Goal: Find specific page/section: Find specific page/section

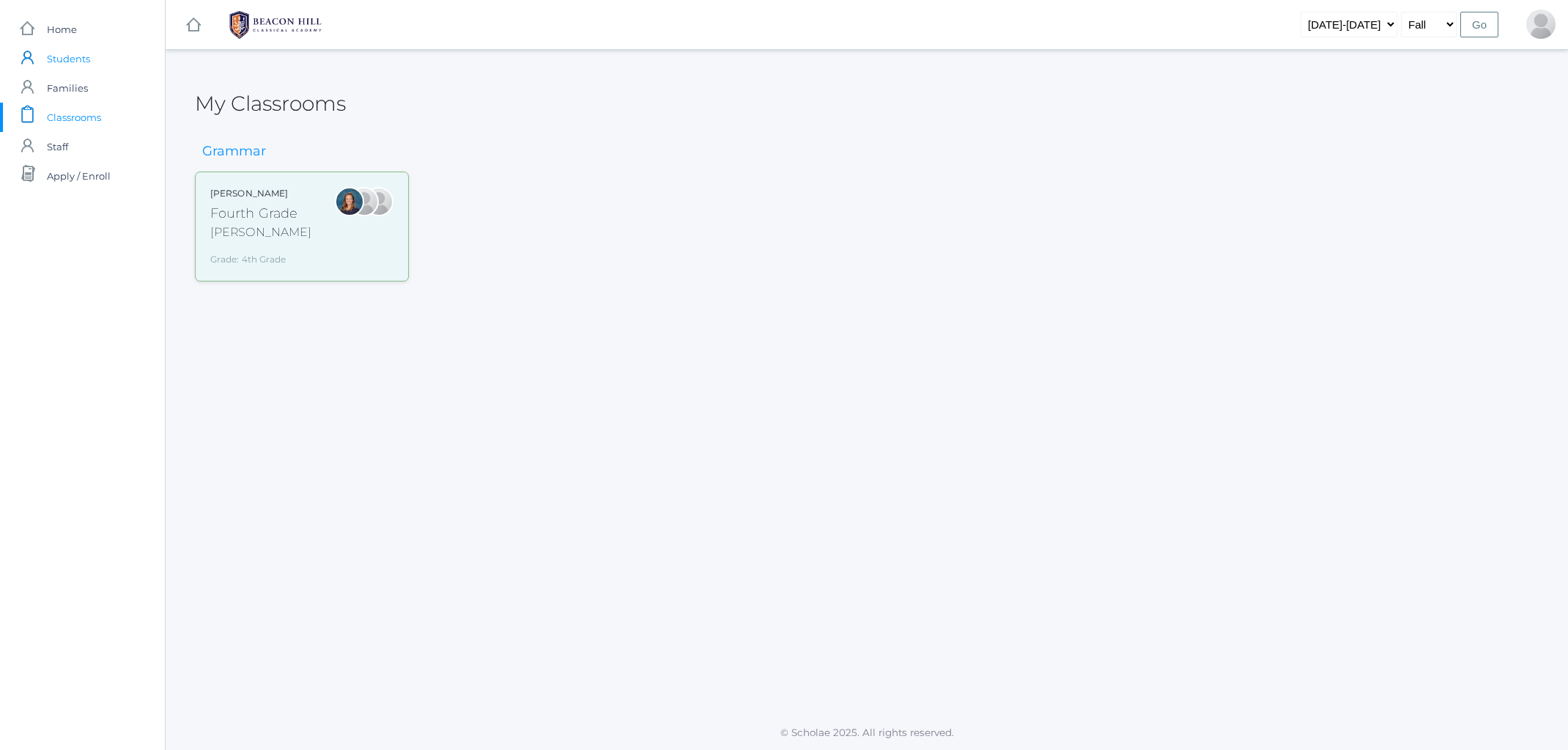
click at [65, 61] on span "Students" at bounding box center [69, 59] width 43 height 29
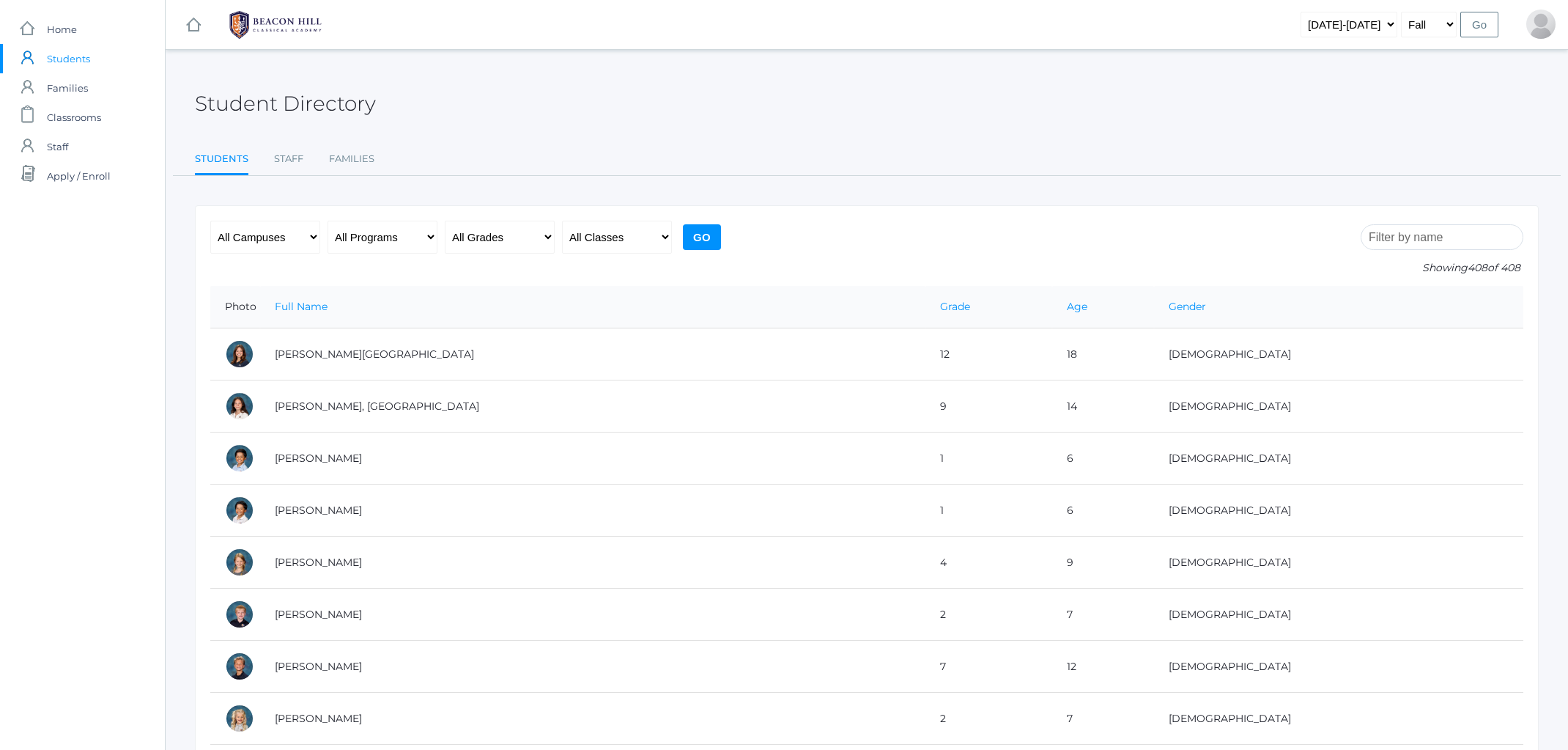
click at [1403, 240] on input "search" at bounding box center [1442, 237] width 163 height 25
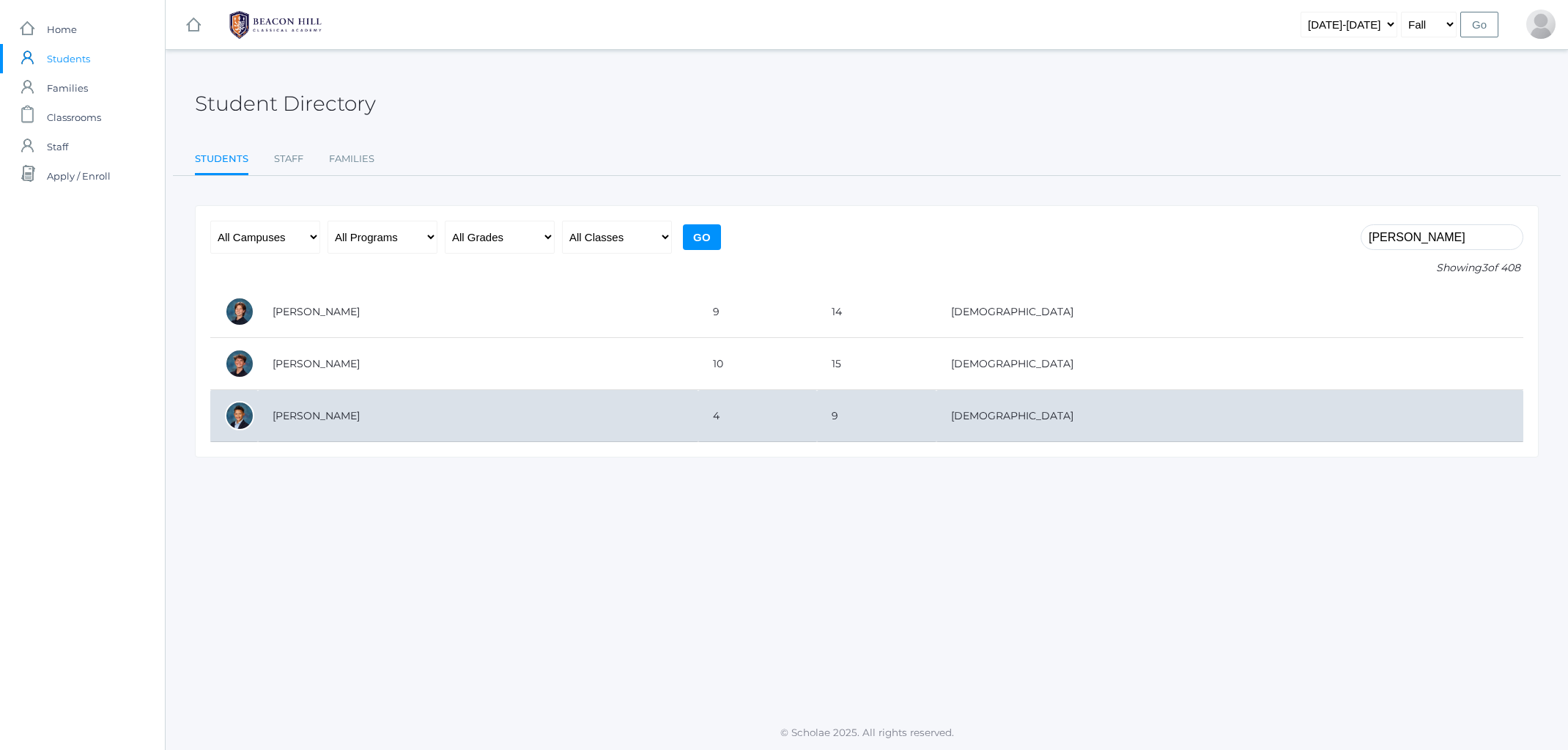
type input "elijah"
click at [421, 422] on td "Waite, Elijah" at bounding box center [478, 416] width 441 height 52
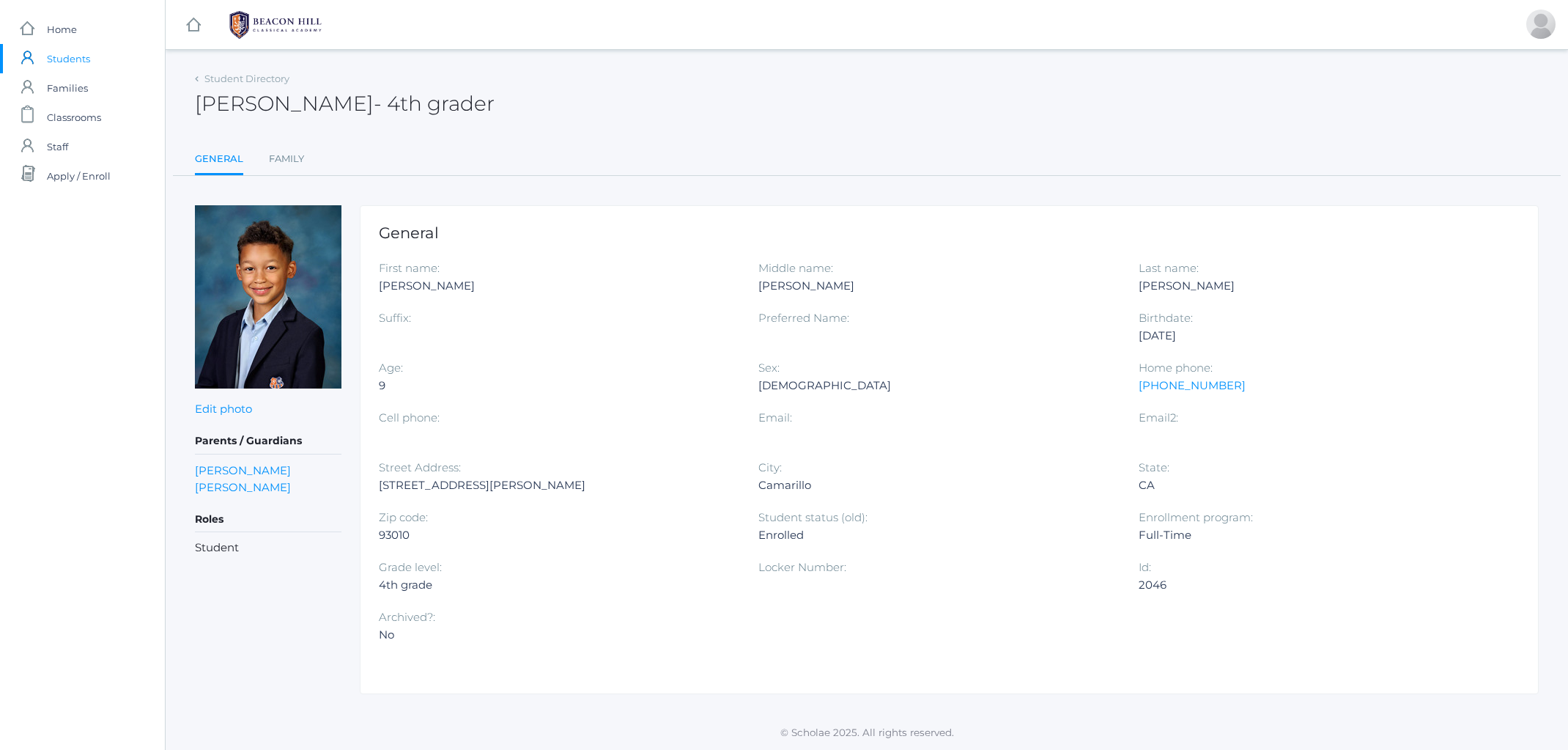
scroll to position [1, 0]
click at [63, 66] on span "Students" at bounding box center [69, 59] width 43 height 29
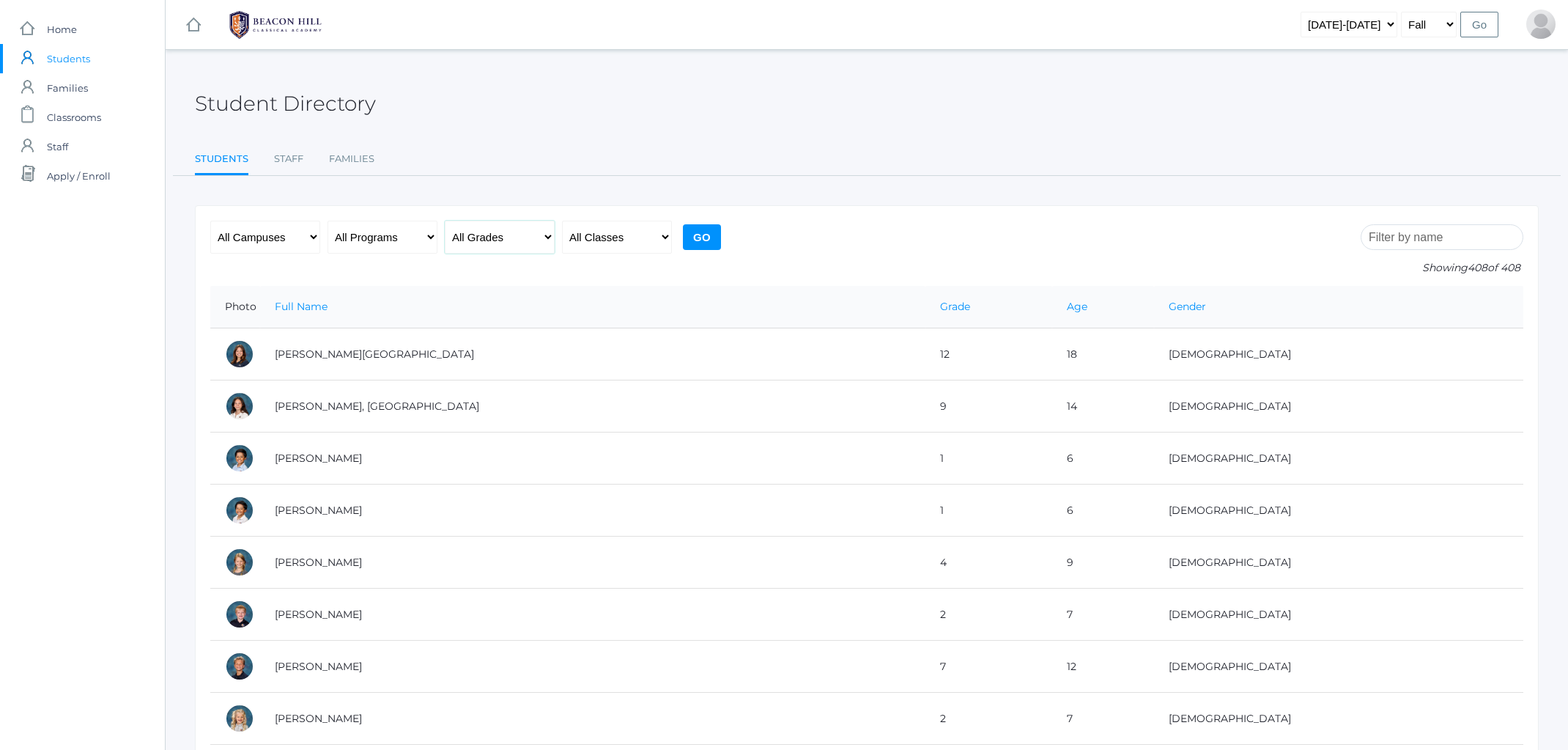
select select "4"
select select "1972"
click at [700, 234] on input "Go" at bounding box center [701, 237] width 38 height 25
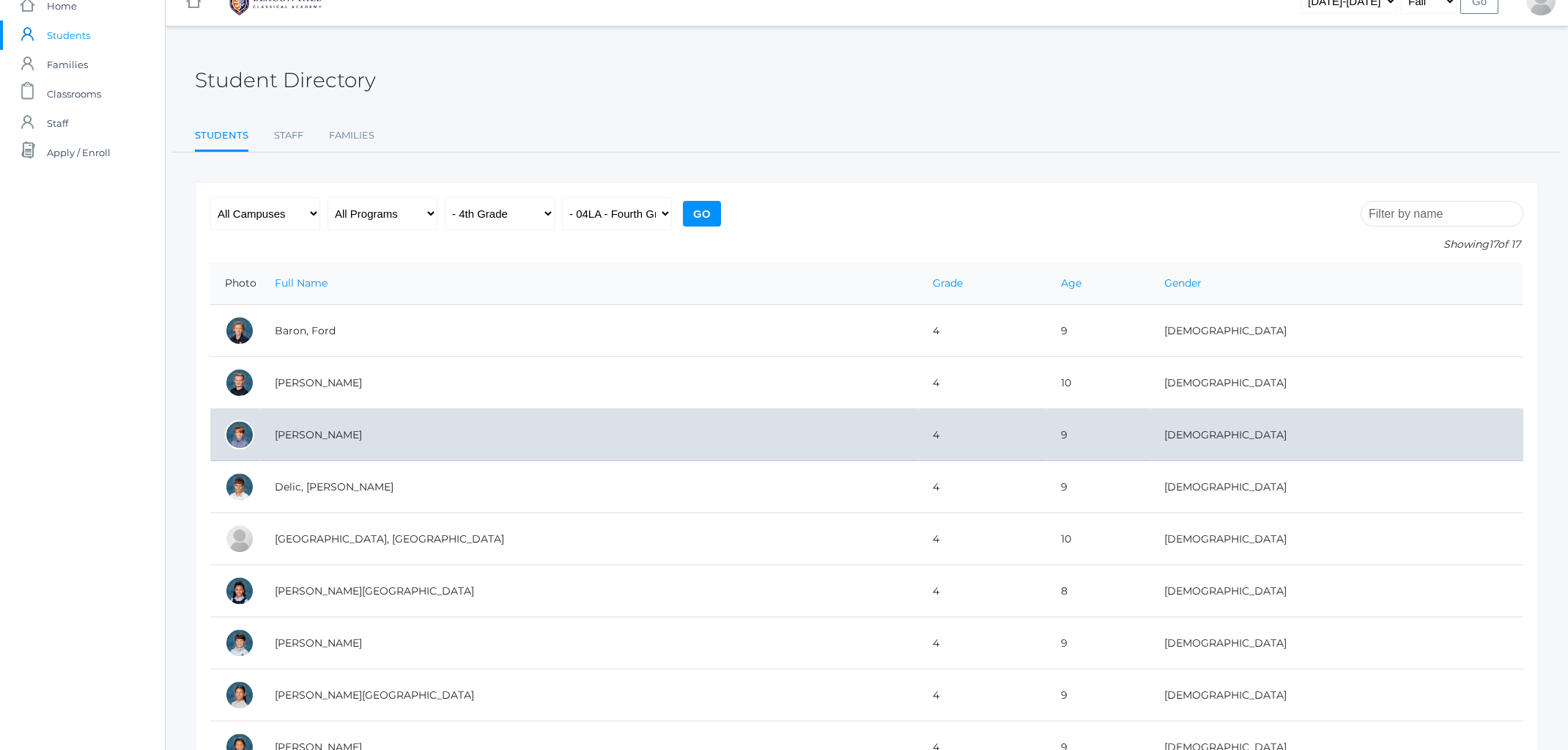
scroll to position [22, 0]
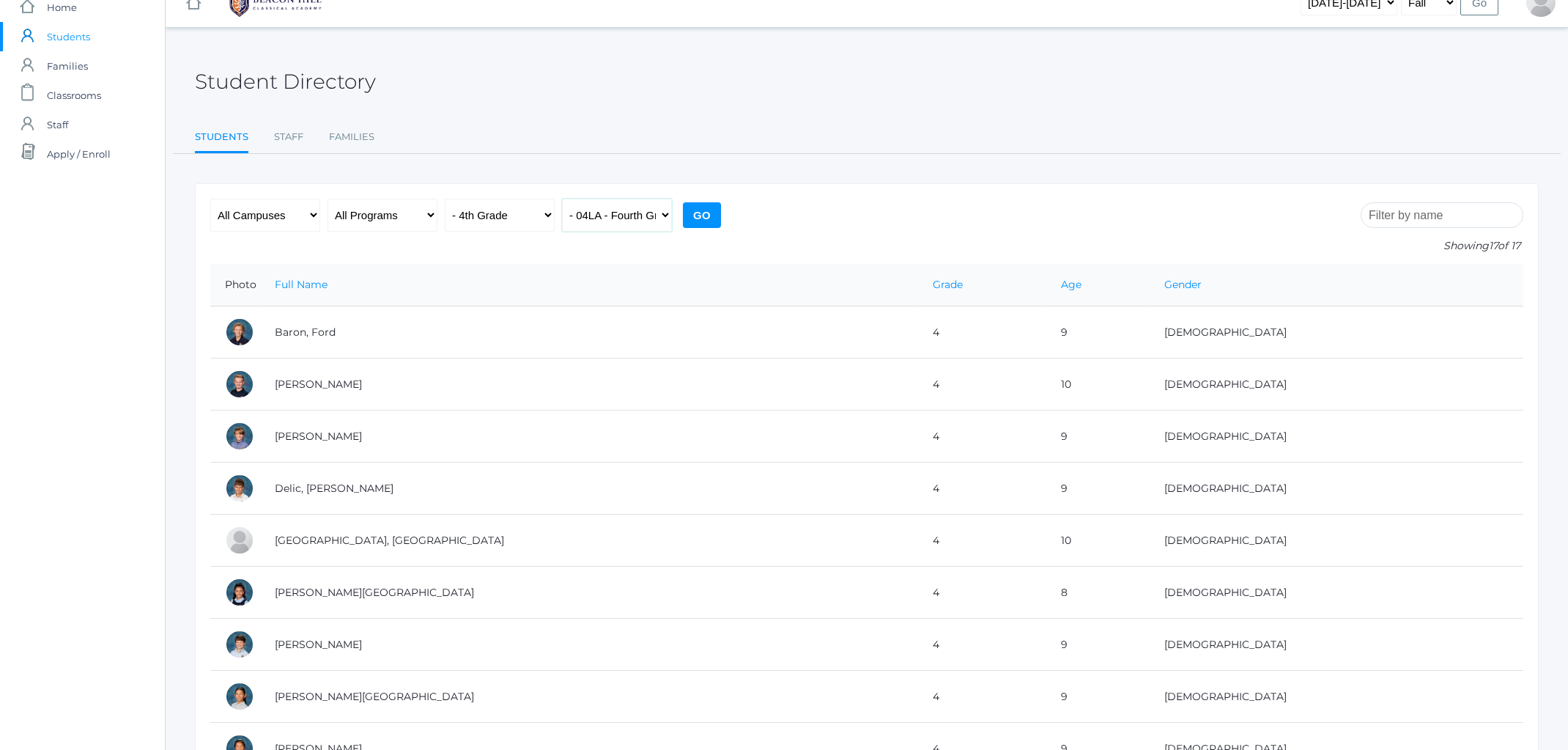
select select "2077"
click at [709, 216] on input "Go" at bounding box center [701, 215] width 38 height 25
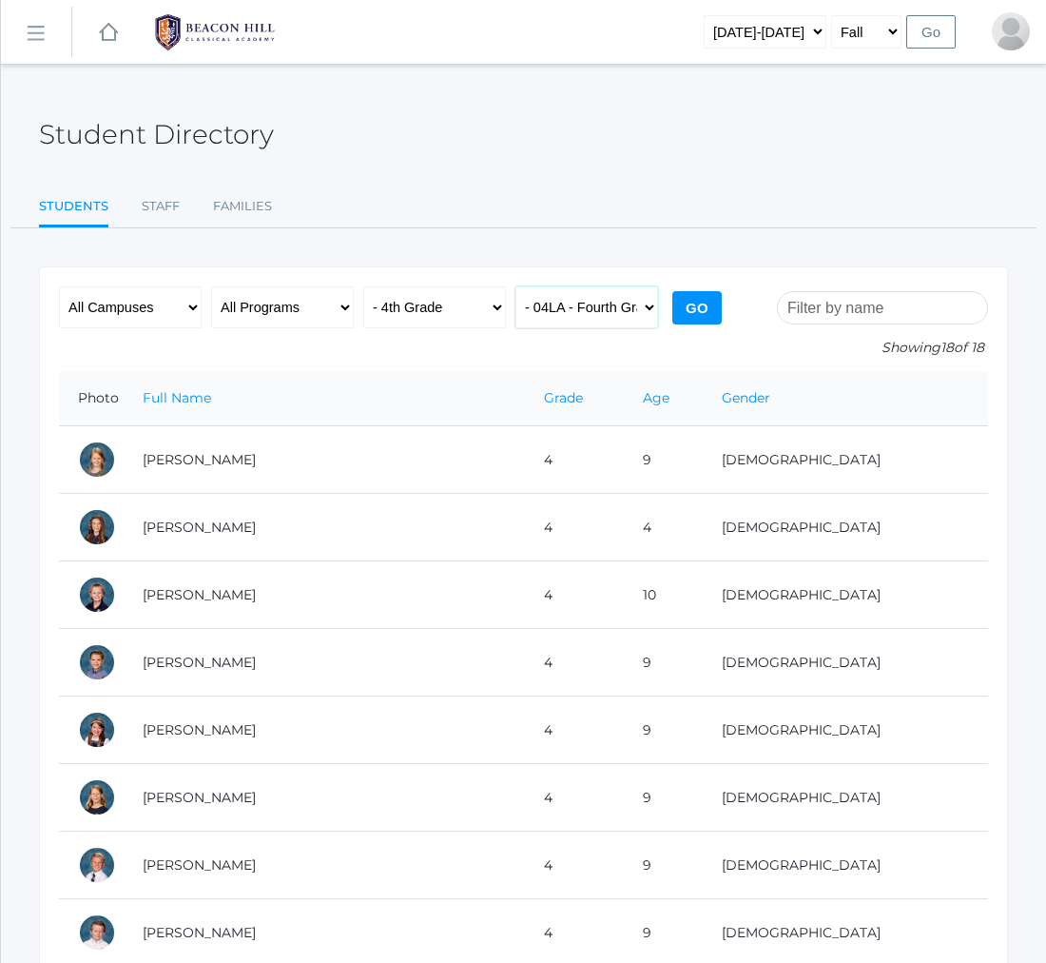
select select "1972"
click at [716, 308] on input "Go" at bounding box center [696, 307] width 49 height 33
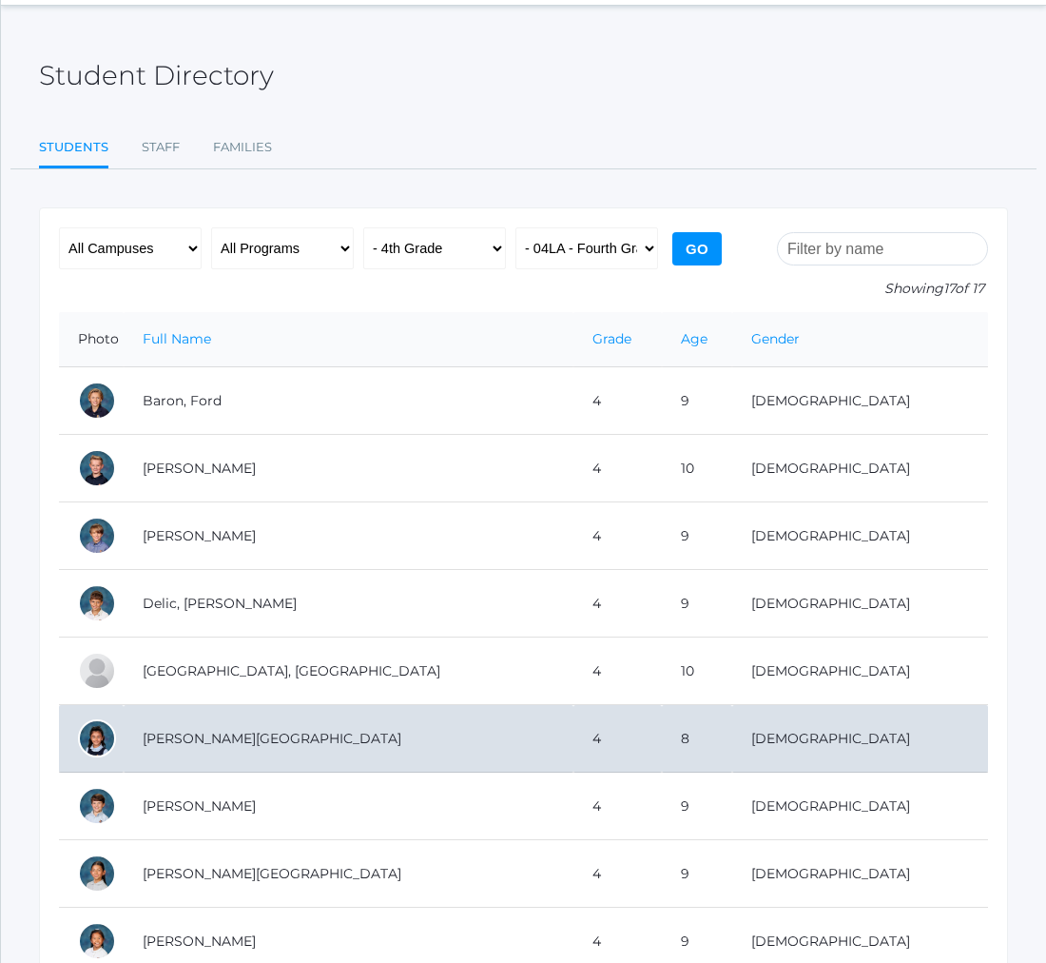
scroll to position [57, 0]
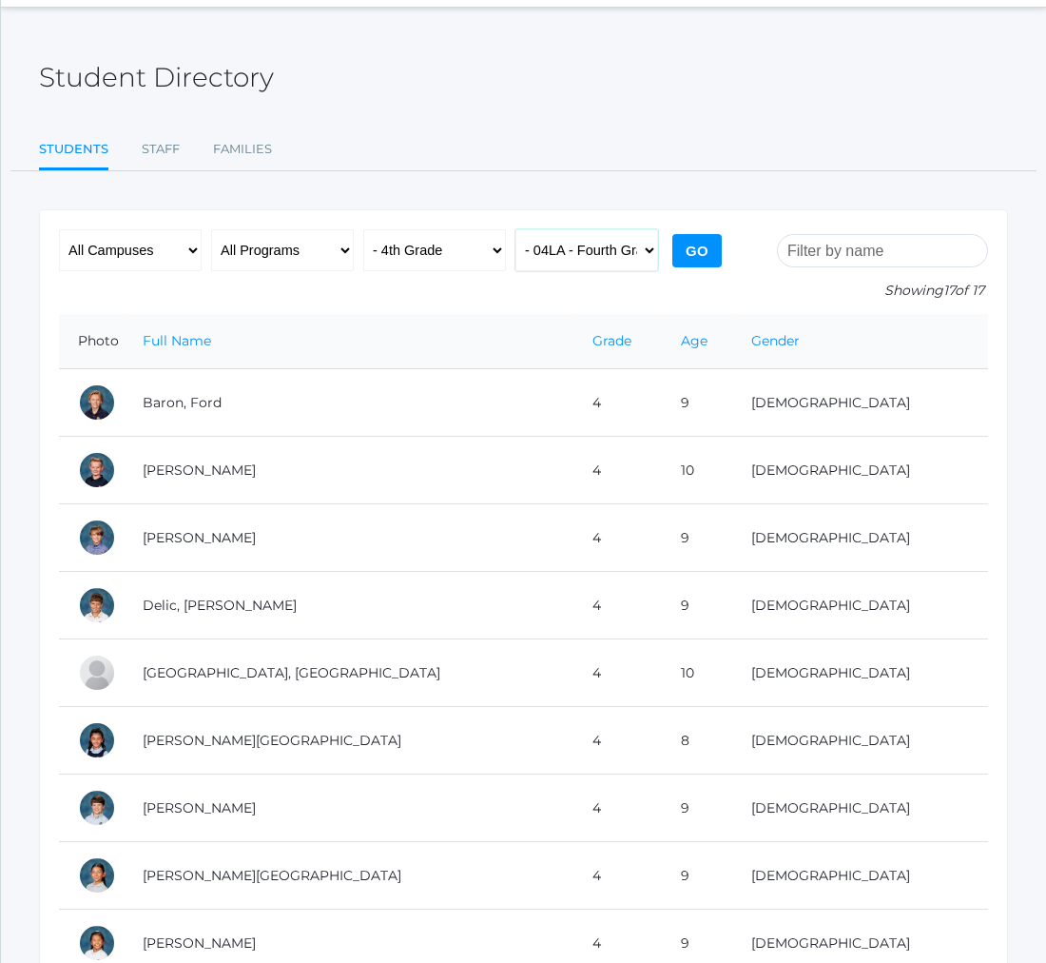
select select "any"
click at [700, 245] on input "Go" at bounding box center [696, 250] width 49 height 33
